Goal: Task Accomplishment & Management: Manage account settings

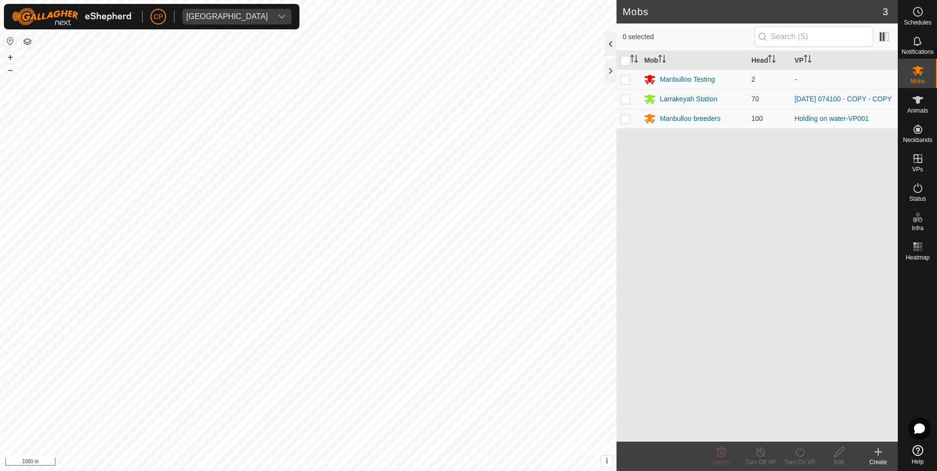
click at [607, 47] on div at bounding box center [611, 44] width 12 height 24
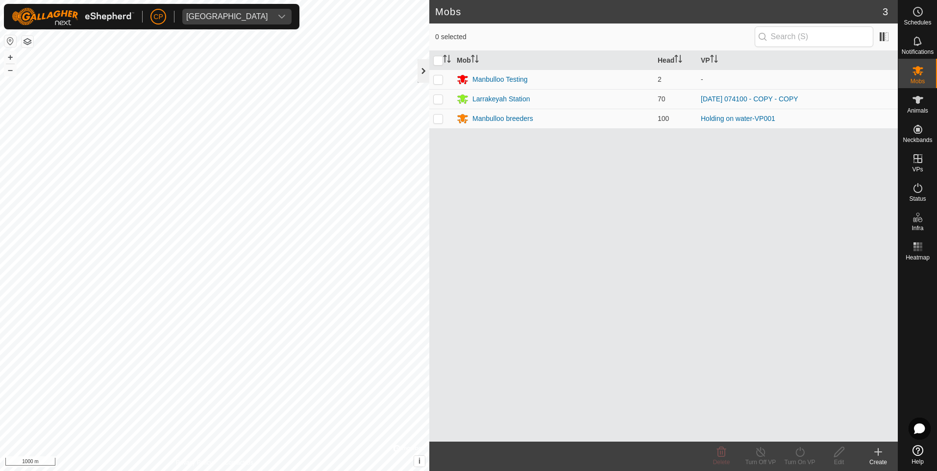
click at [426, 73] on div at bounding box center [423, 71] width 12 height 24
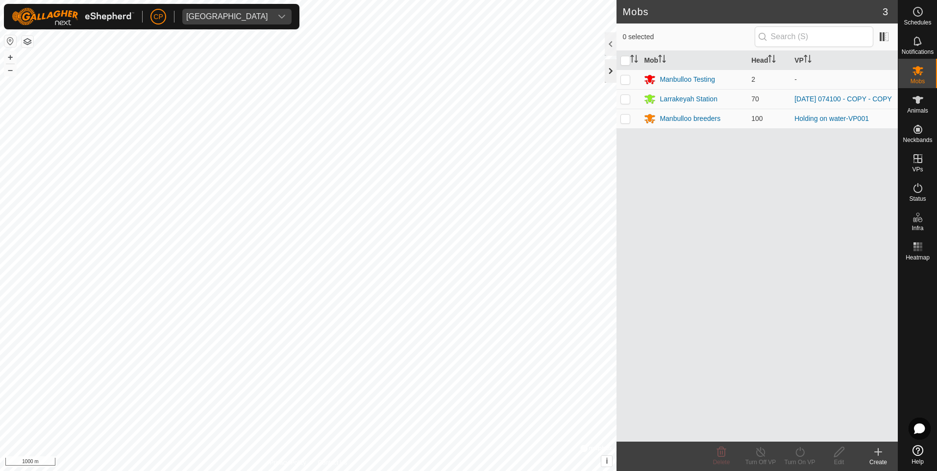
click at [607, 72] on div at bounding box center [611, 71] width 12 height 24
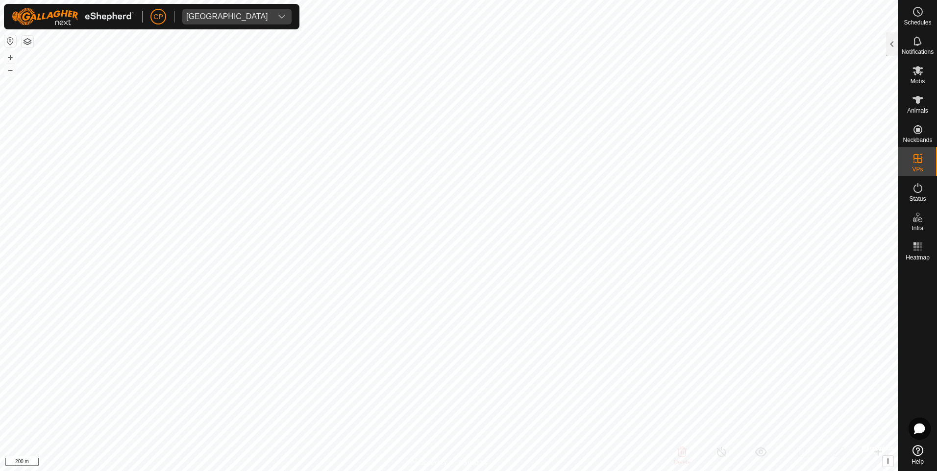
checkbox input "false"
checkbox input "true"
checkbox input "false"
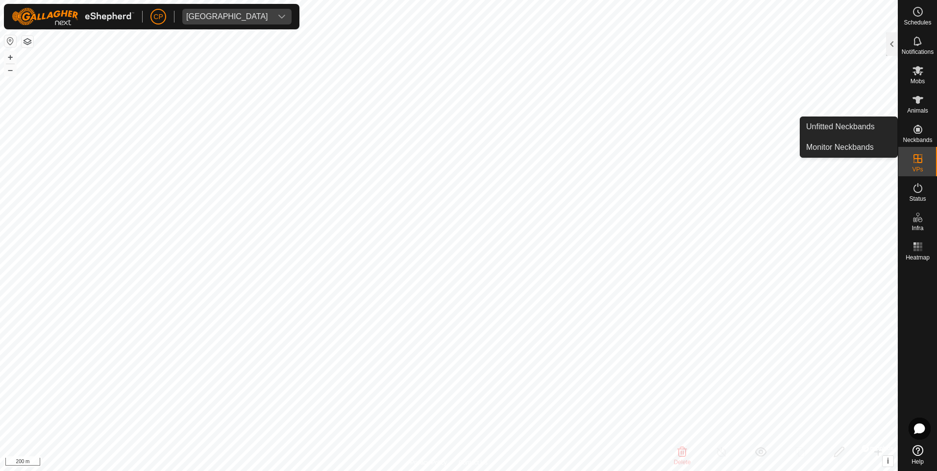
checkbox input "true"
